Goal: Information Seeking & Learning: Learn about a topic

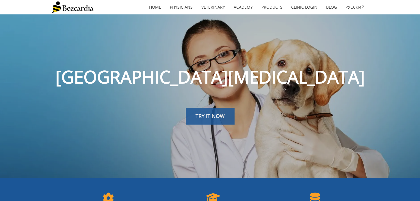
click at [214, 110] on link "TRY IT NOW" at bounding box center [210, 116] width 49 height 17
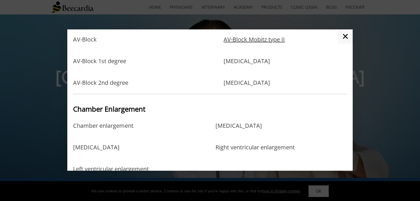
scroll to position [75, 0]
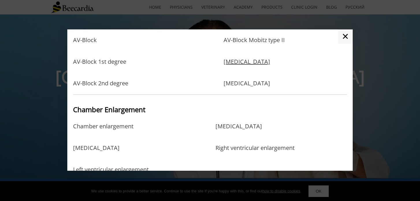
click at [258, 64] on link "[MEDICAL_DATA]" at bounding box center [247, 67] width 47 height 19
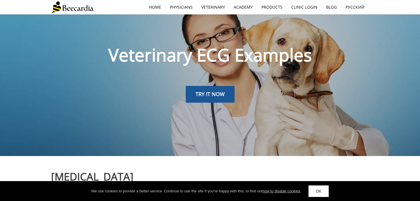
scroll to position [12, 0]
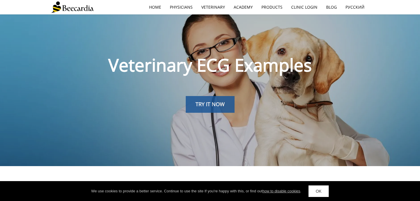
click at [225, 103] on link "TRY IT NOW" at bounding box center [210, 104] width 49 height 17
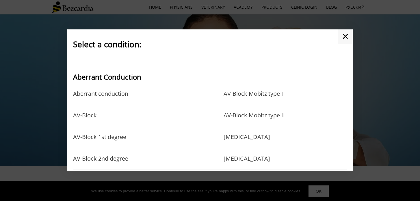
click at [234, 119] on link "AV-Block Mobitz type II" at bounding box center [254, 121] width 61 height 19
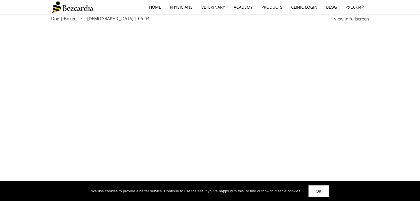
scroll to position [652, 0]
